Goal: Task Accomplishment & Management: Complete application form

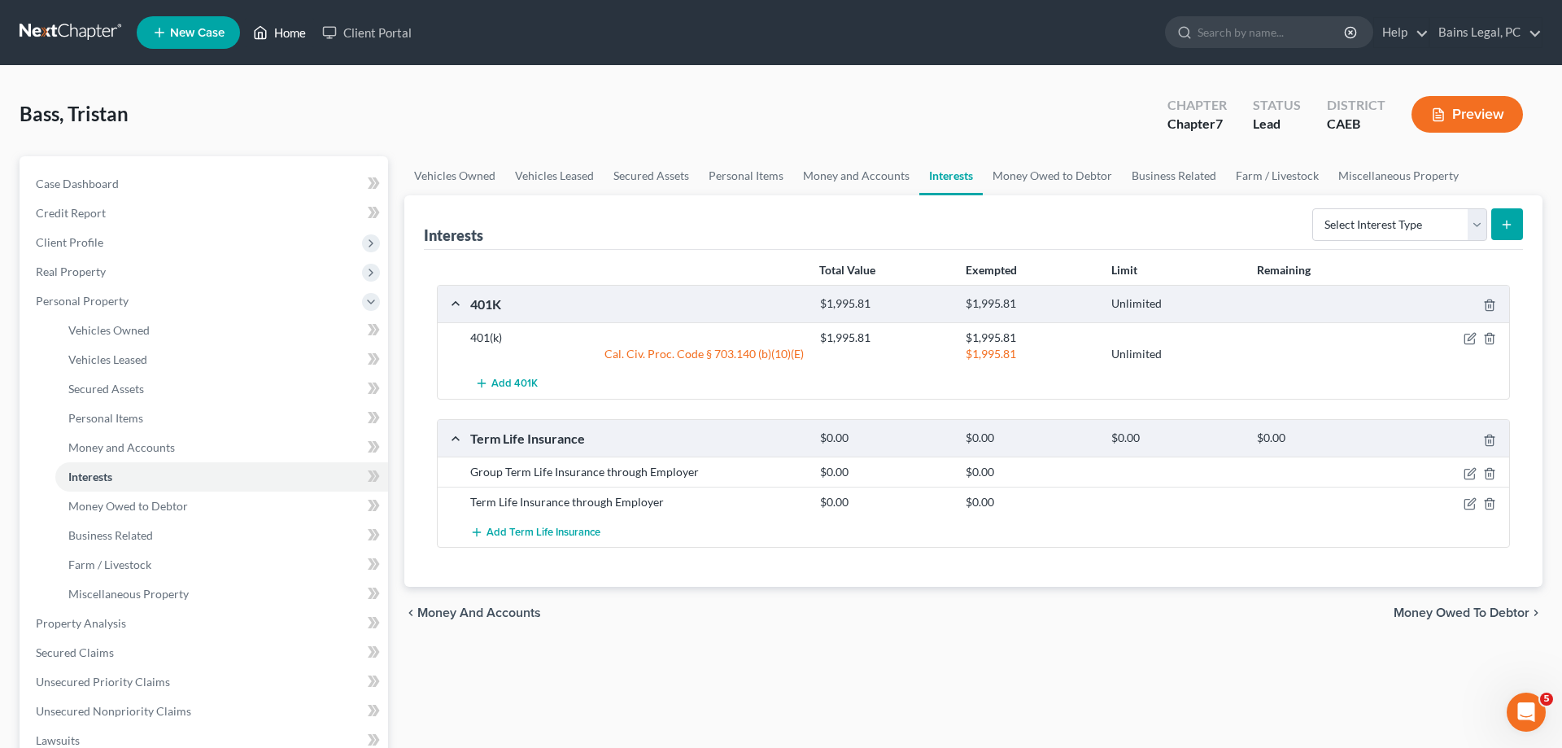
click at [286, 33] on link "Home" at bounding box center [279, 32] width 69 height 29
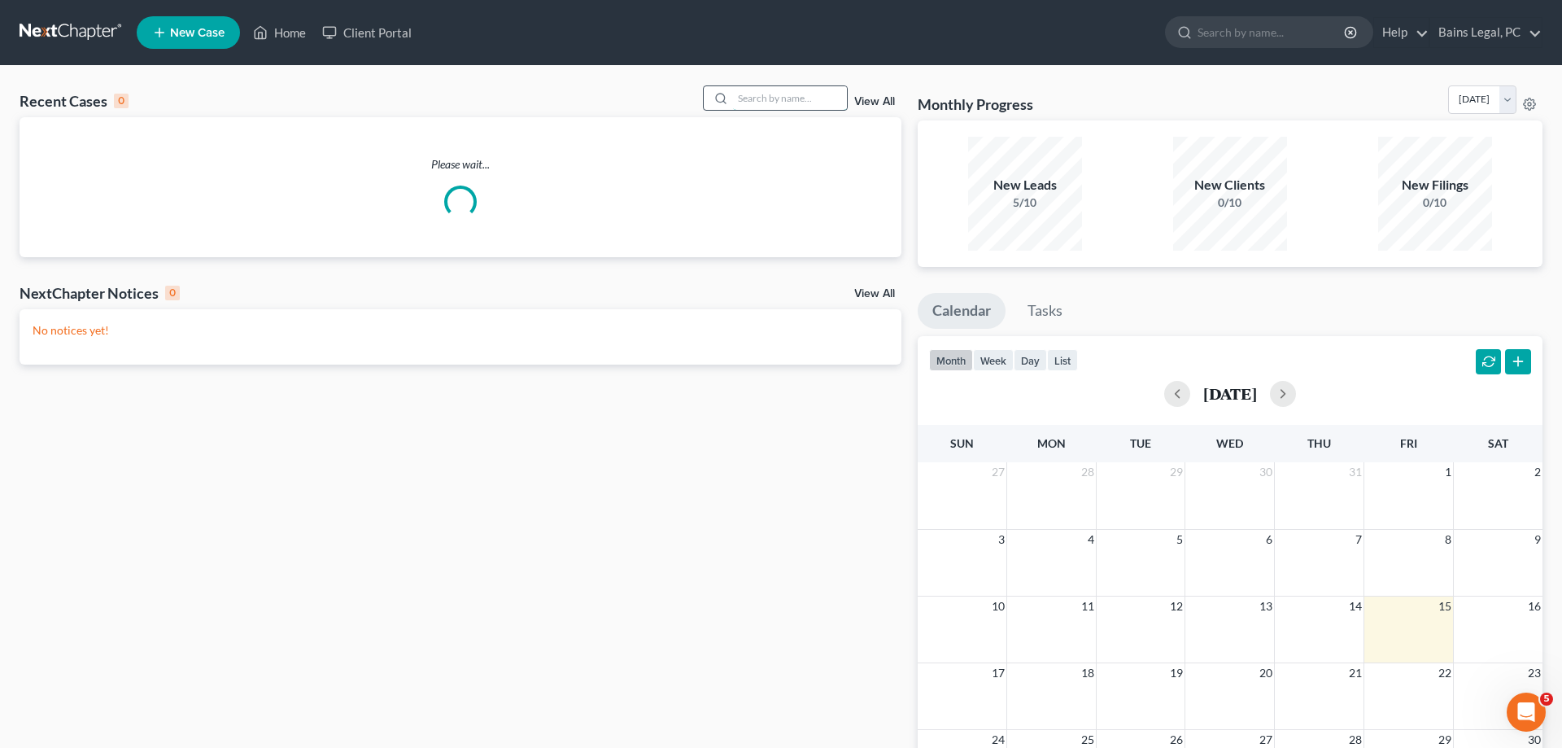
click at [803, 91] on input "search" at bounding box center [790, 98] width 114 height 24
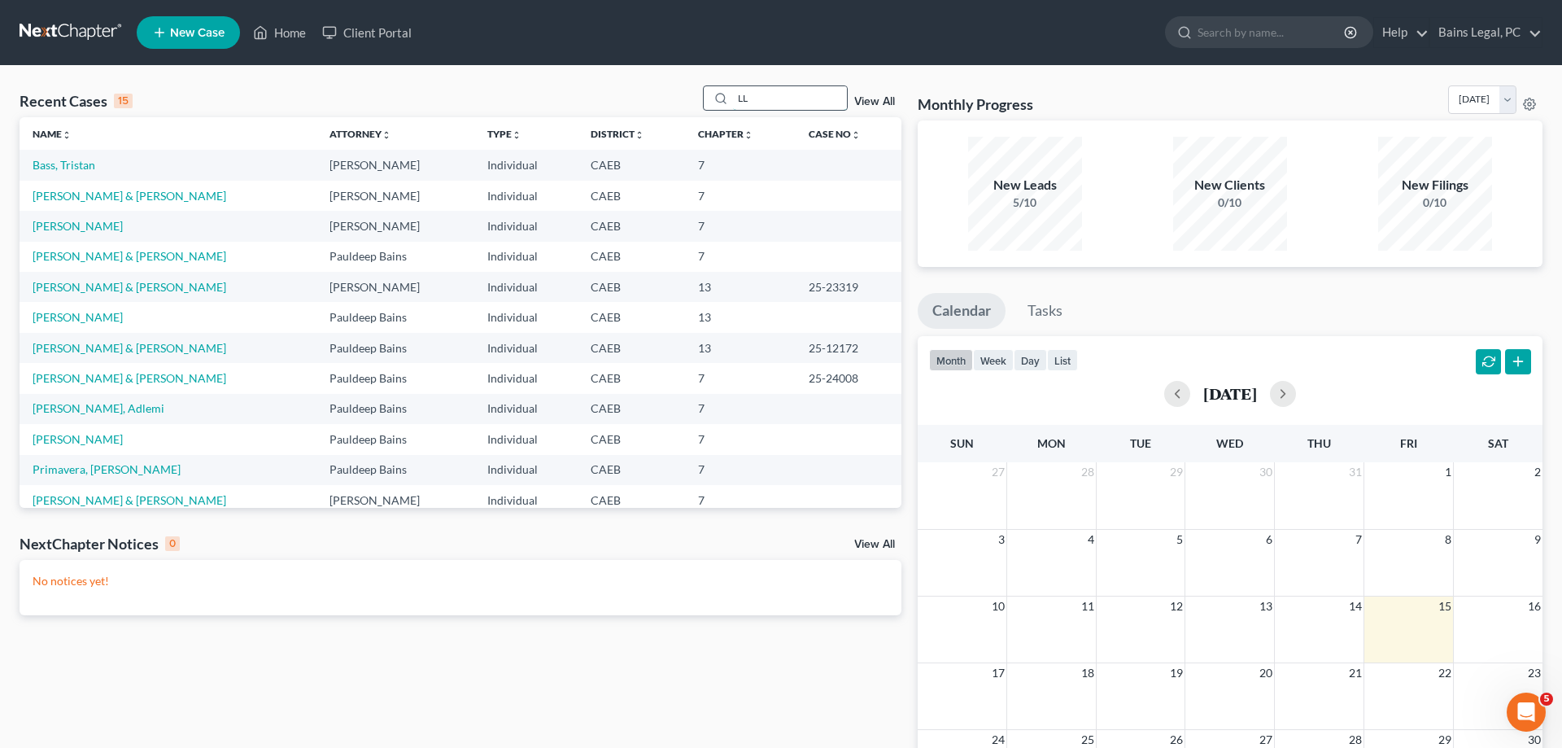
type input "L"
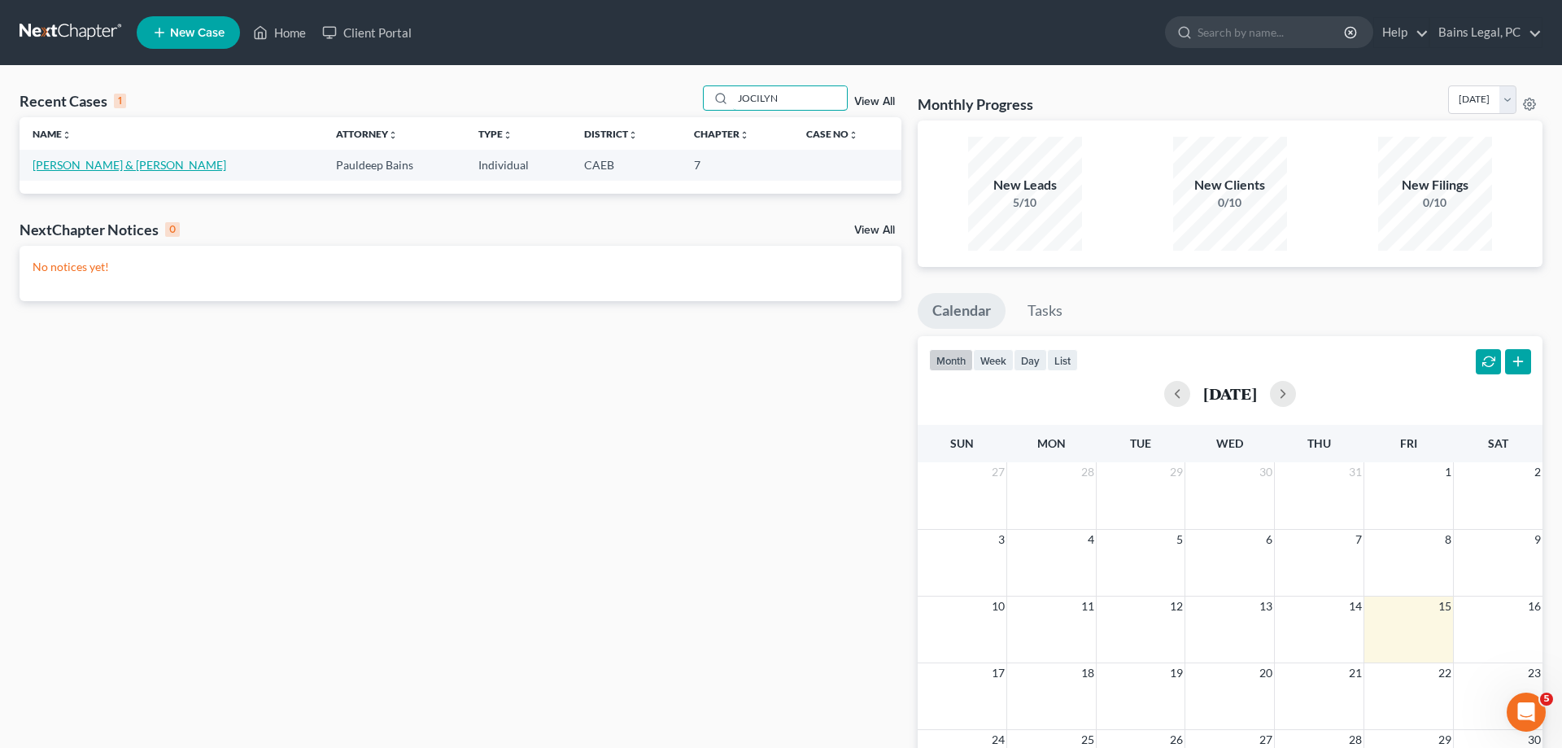
type input "JOCILYN"
click at [109, 169] on link "[PERSON_NAME] & [PERSON_NAME]" at bounding box center [130, 165] width 194 height 14
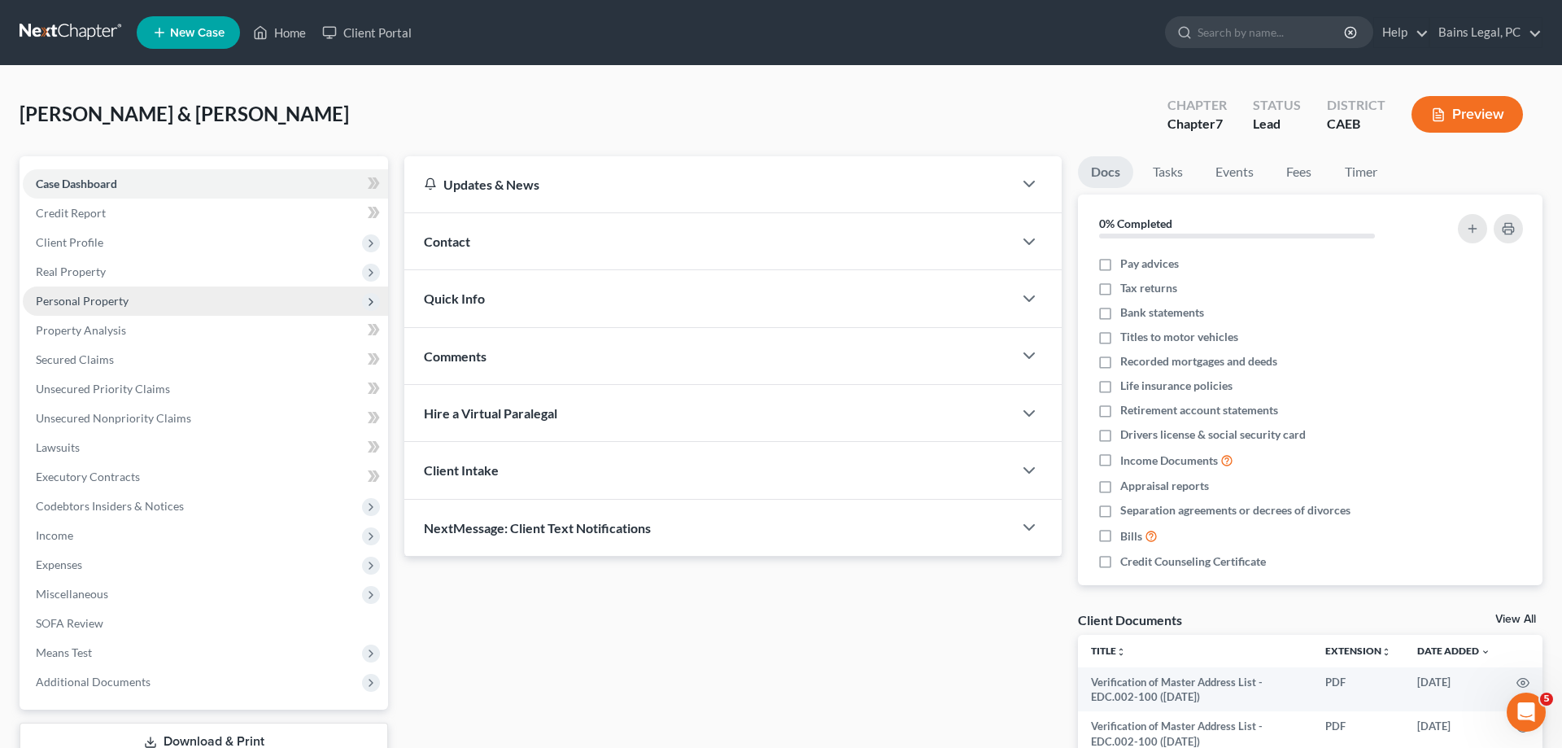
drag, startPoint x: 135, startPoint y: 299, endPoint x: 197, endPoint y: 399, distance: 117.0
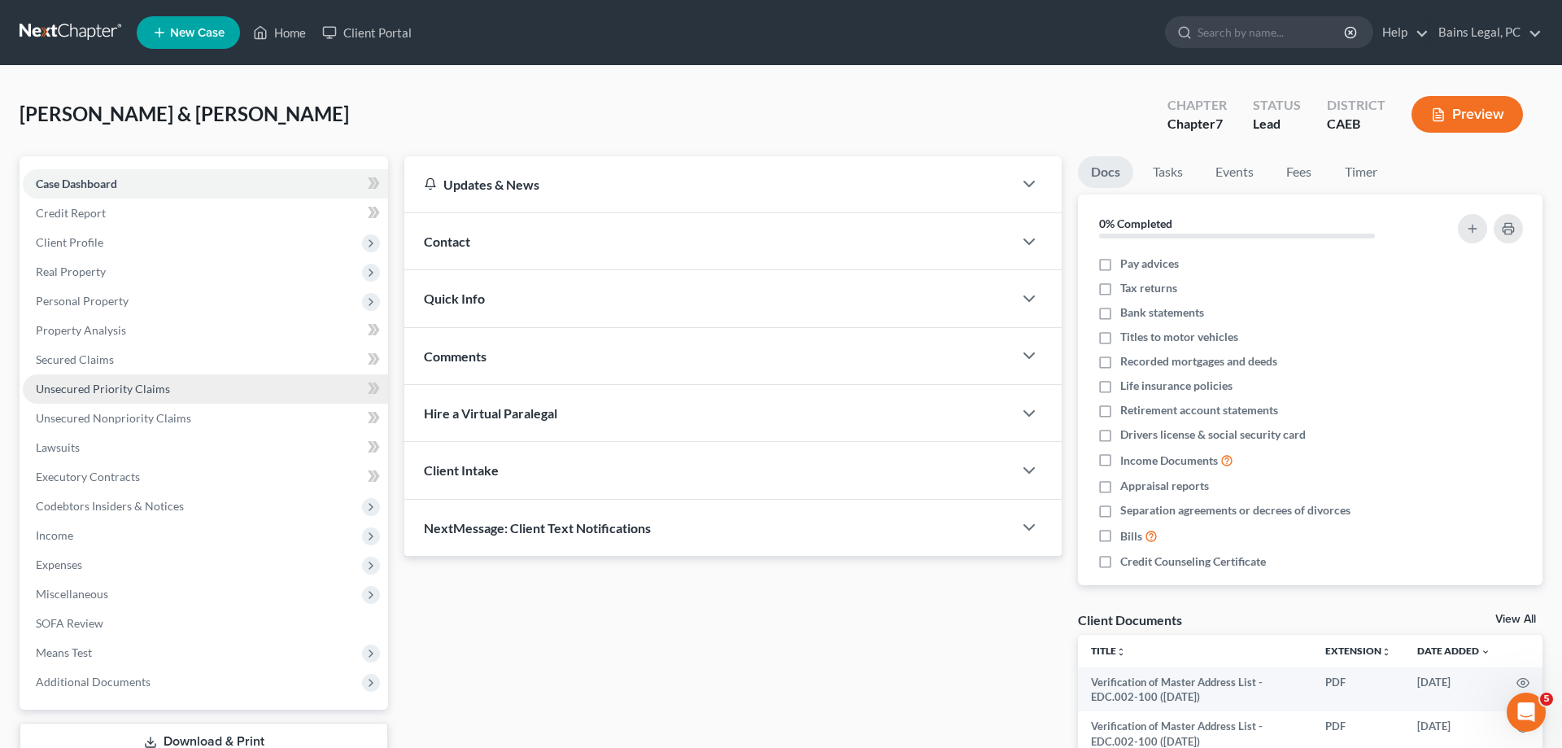
click at [135, 300] on span "Personal Property" at bounding box center [205, 300] width 365 height 29
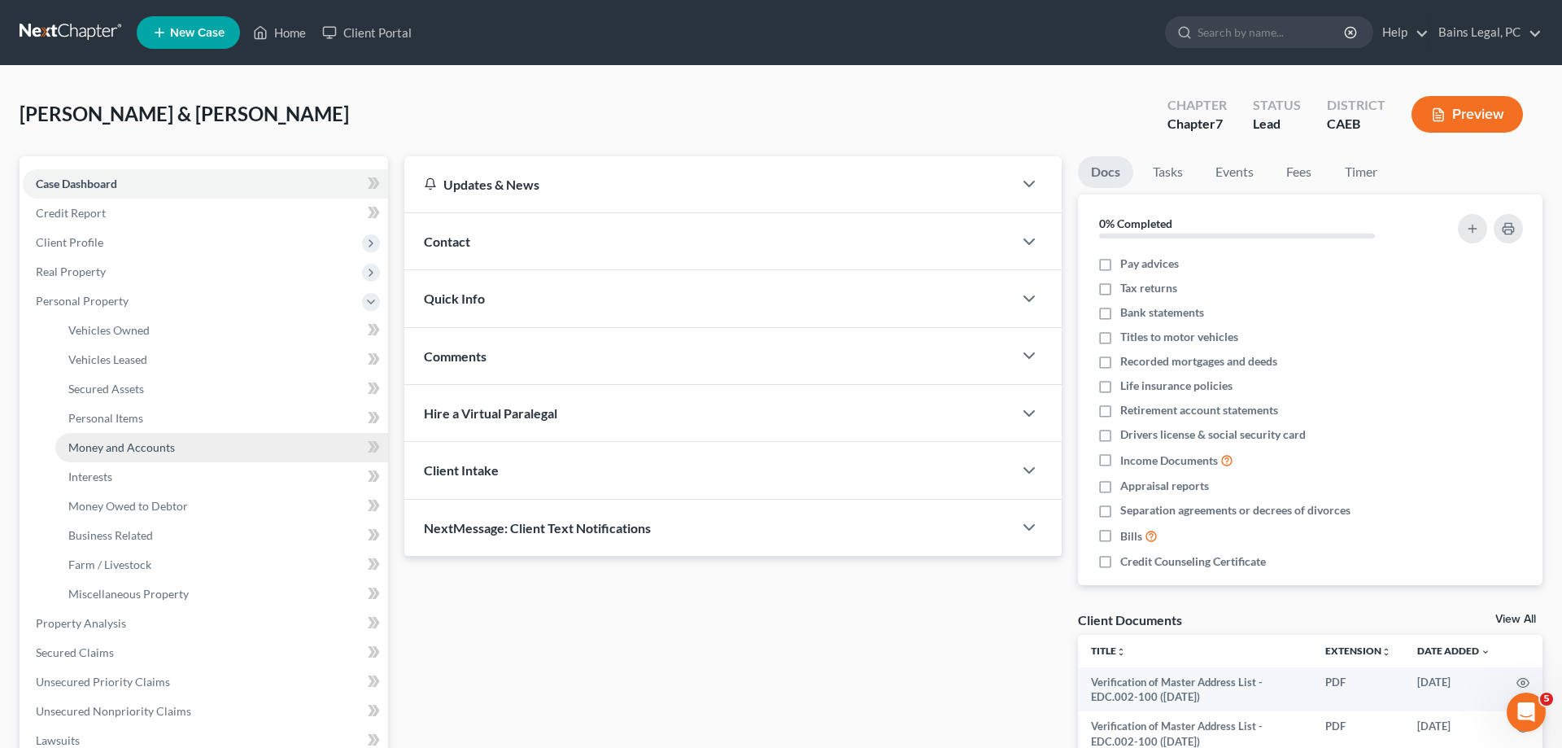
click at [156, 448] on span "Money and Accounts" at bounding box center [121, 447] width 107 height 14
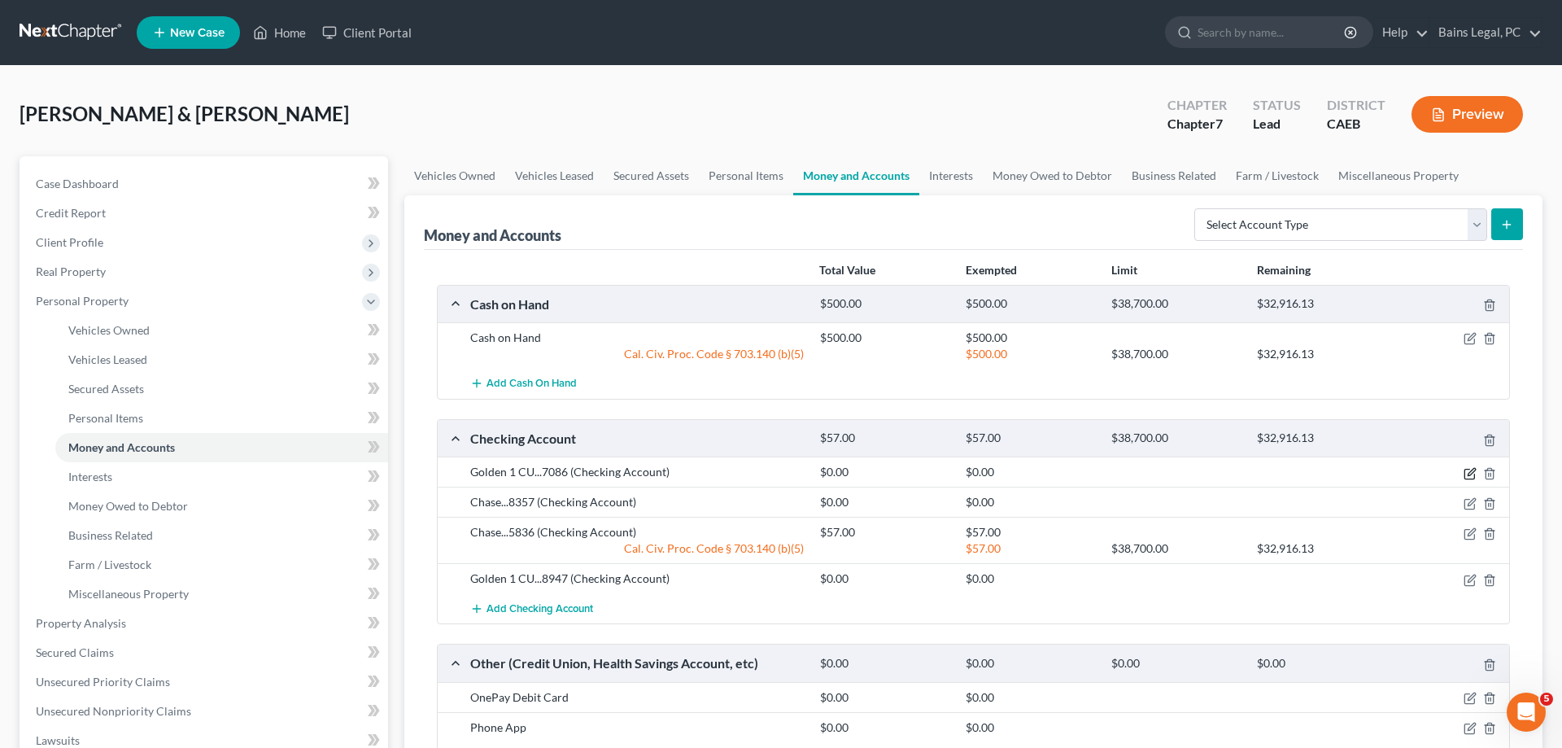
click at [1472, 470] on icon "button" at bounding box center [1470, 473] width 13 height 13
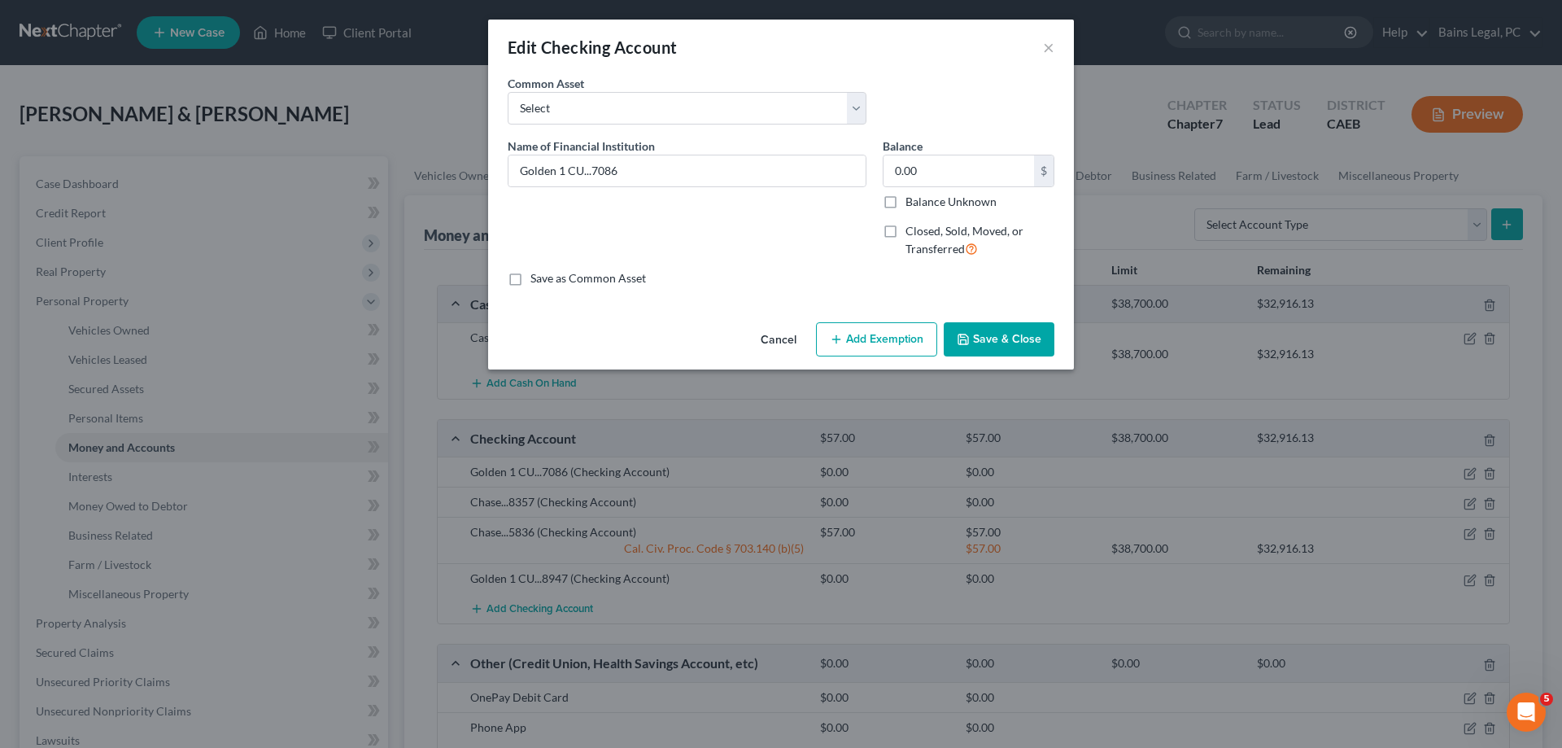
click at [1047, 336] on button "Save & Close" at bounding box center [999, 339] width 111 height 34
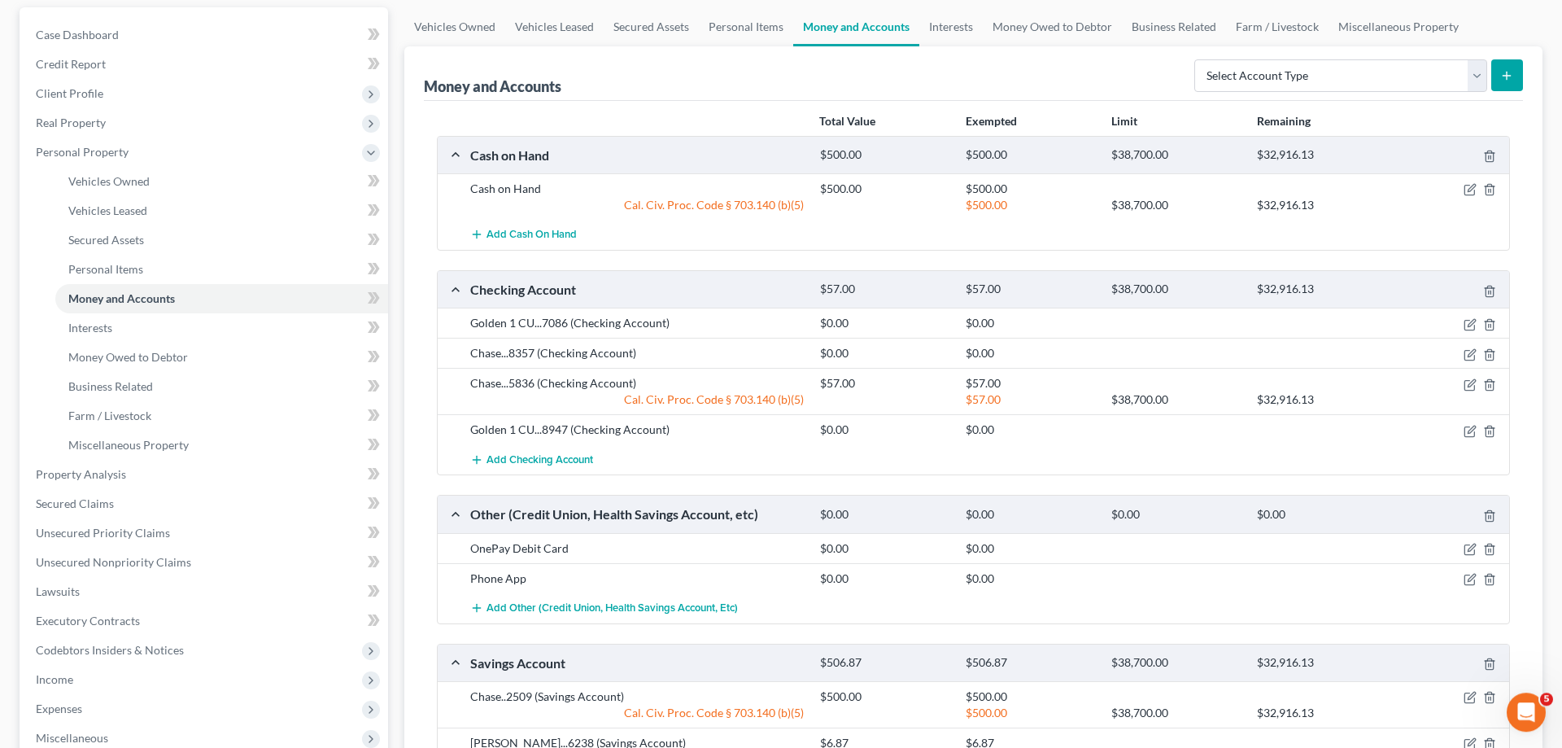
scroll to position [166, 0]
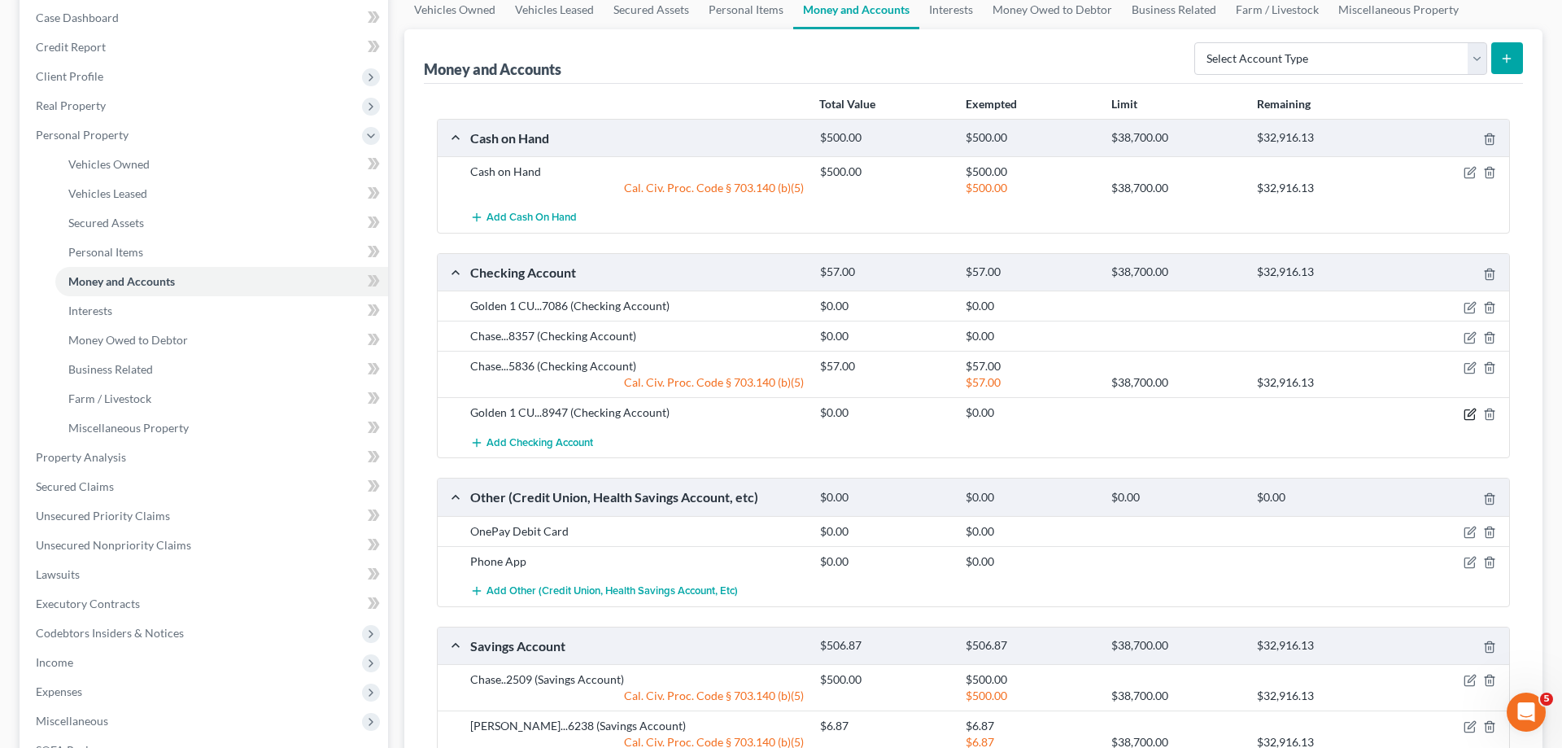
click at [1470, 417] on icon "button" at bounding box center [1470, 414] width 13 height 13
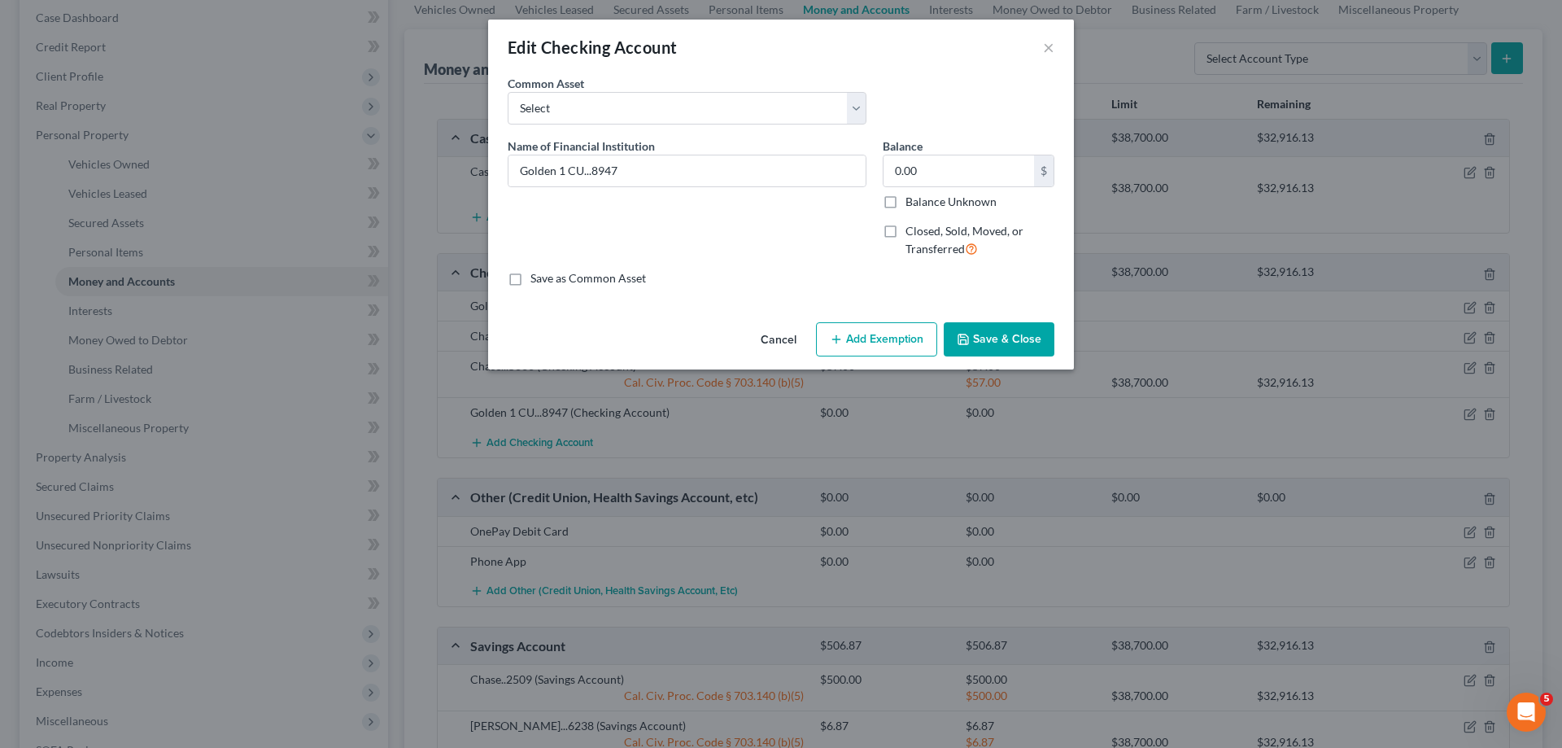
click at [990, 339] on button "Save & Close" at bounding box center [999, 339] width 111 height 34
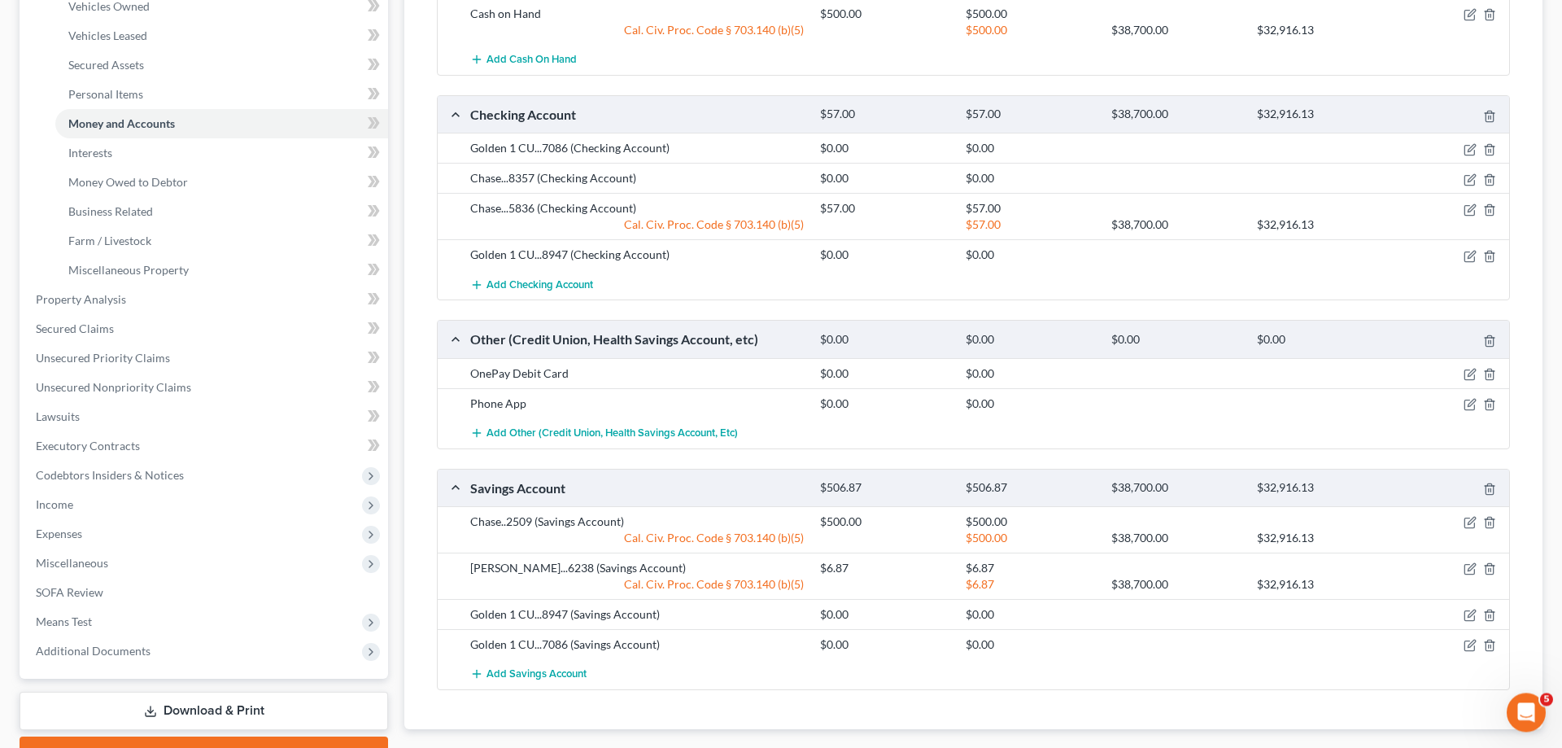
scroll to position [332, 0]
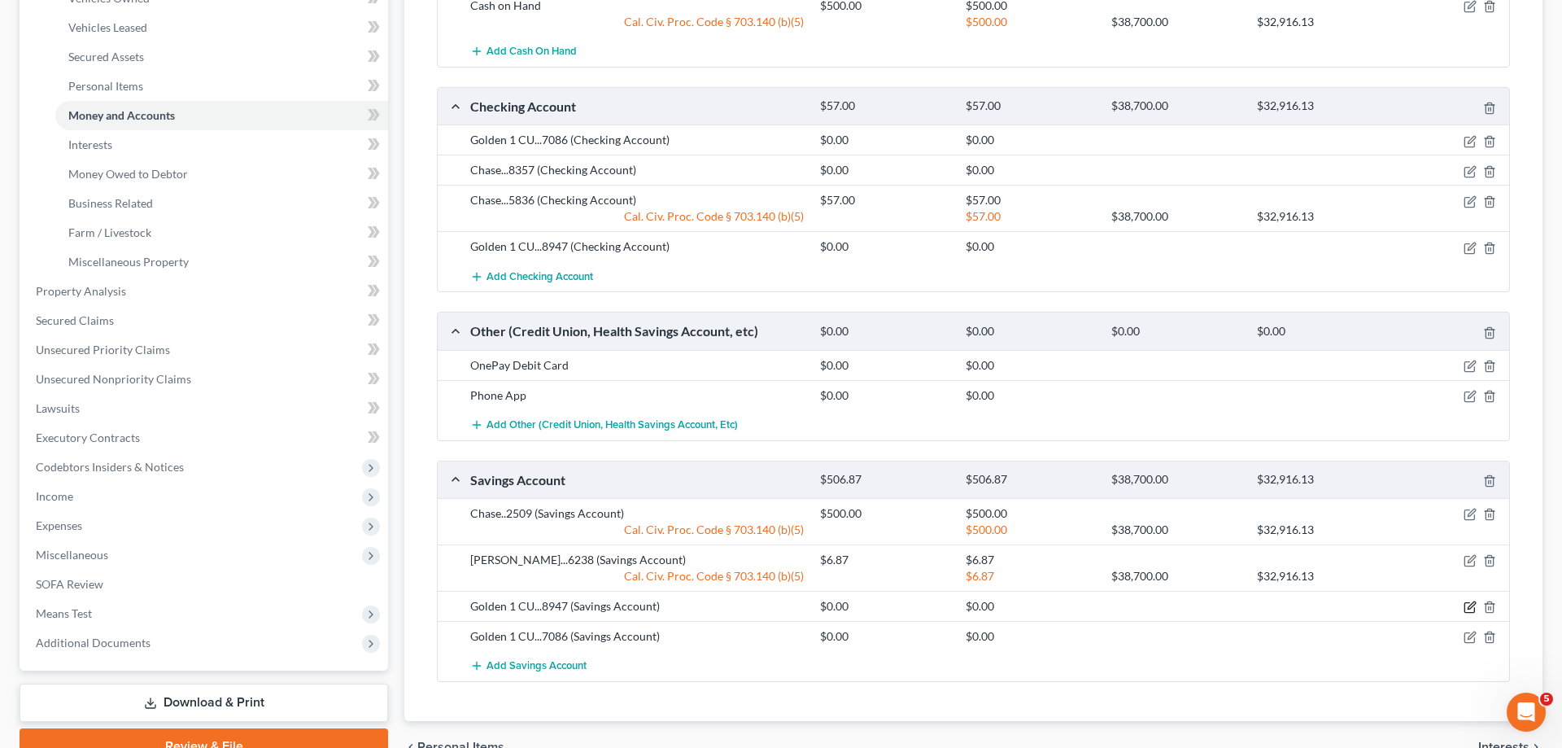
click at [1471, 603] on icon "button" at bounding box center [1470, 607] width 13 height 13
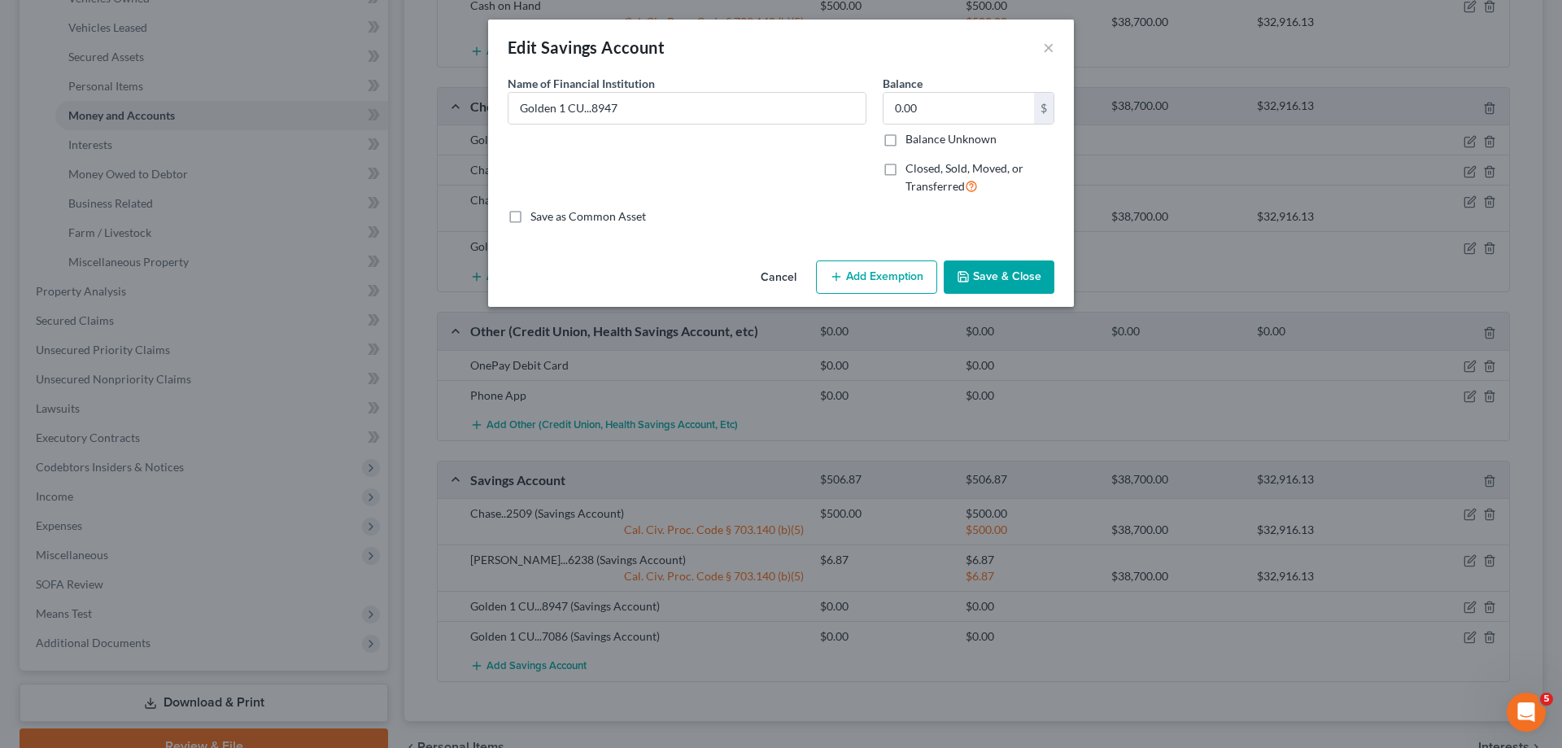
drag, startPoint x: 986, startPoint y: 264, endPoint x: 1254, endPoint y: 404, distance: 302.1
click at [987, 264] on button "Save & Close" at bounding box center [999, 277] width 111 height 34
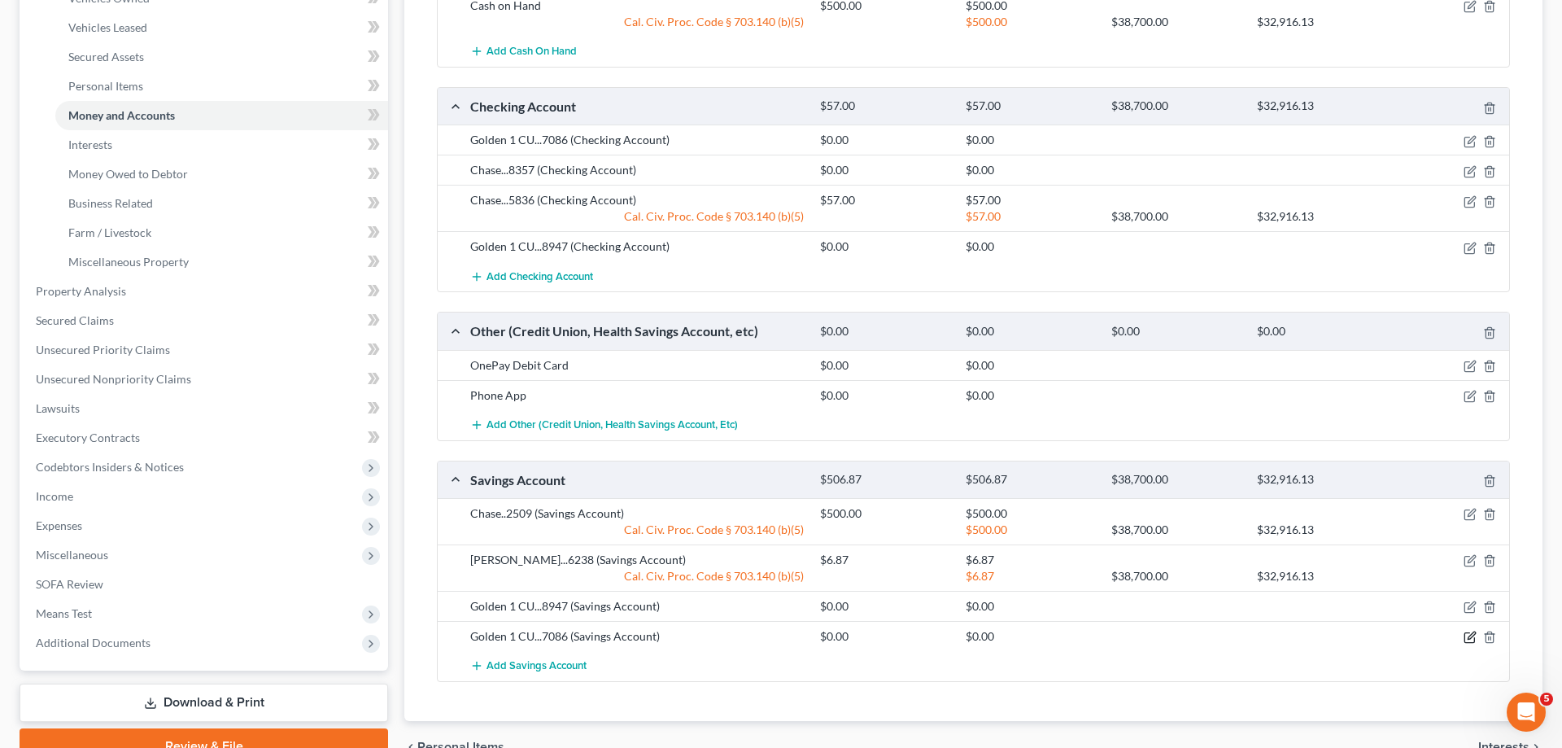
click at [1474, 637] on icon "button" at bounding box center [1470, 637] width 13 height 13
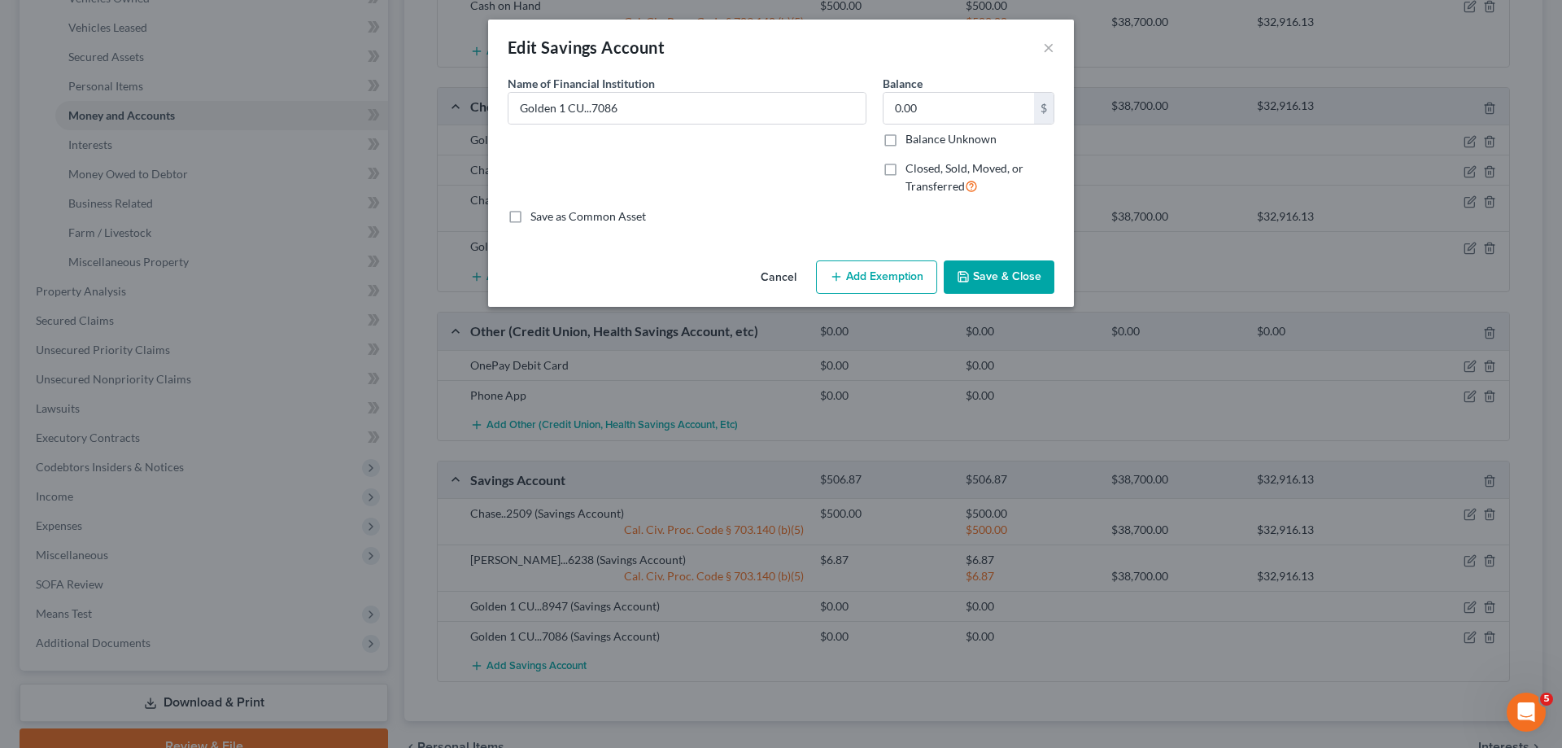
click at [990, 266] on button "Save & Close" at bounding box center [999, 277] width 111 height 34
